Goal: Find specific page/section: Locate item on page

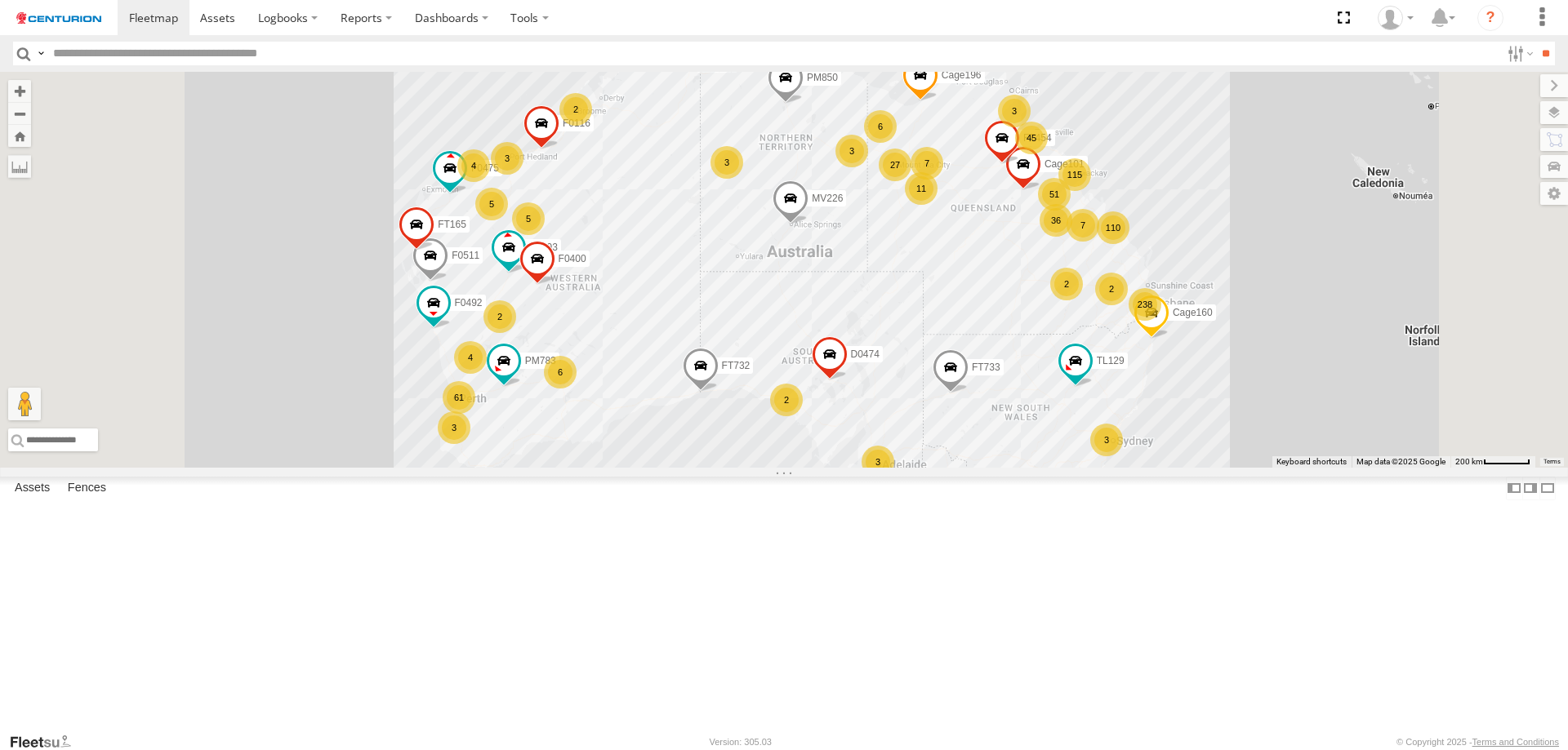
click at [636, 51] on input "text" at bounding box center [773, 53] width 1454 height 24
type input "*****"
click at [1536, 41] on input "**" at bounding box center [1546, 53] width 19 height 24
